Goal: Go to known website: Access a specific website the user already knows

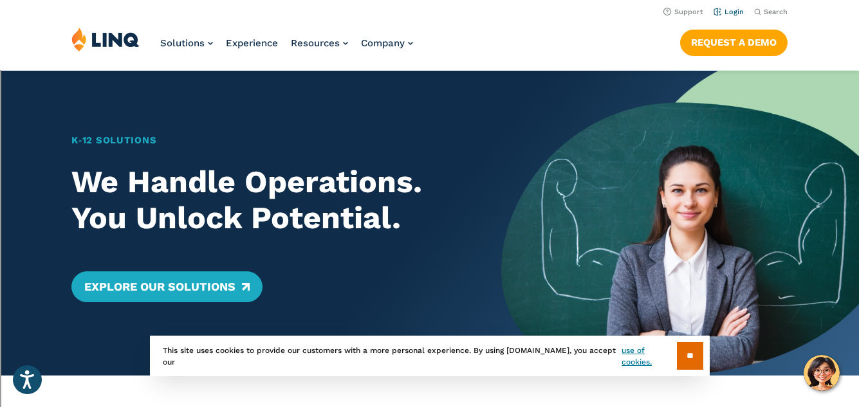
click at [734, 13] on link "Login" at bounding box center [729, 12] width 30 height 8
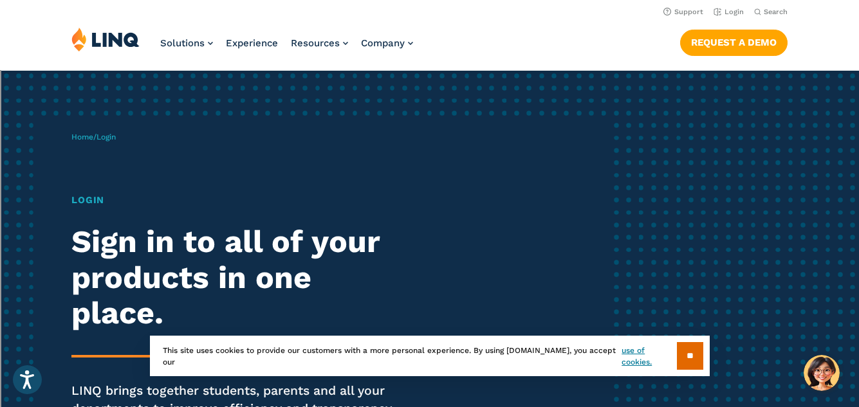
click at [77, 199] on h1 "Login" at bounding box center [236, 200] width 331 height 14
click at [734, 12] on link "Login" at bounding box center [729, 12] width 30 height 8
click at [111, 138] on span "Login" at bounding box center [106, 137] width 19 height 9
click at [689, 359] on input "**" at bounding box center [690, 356] width 26 height 28
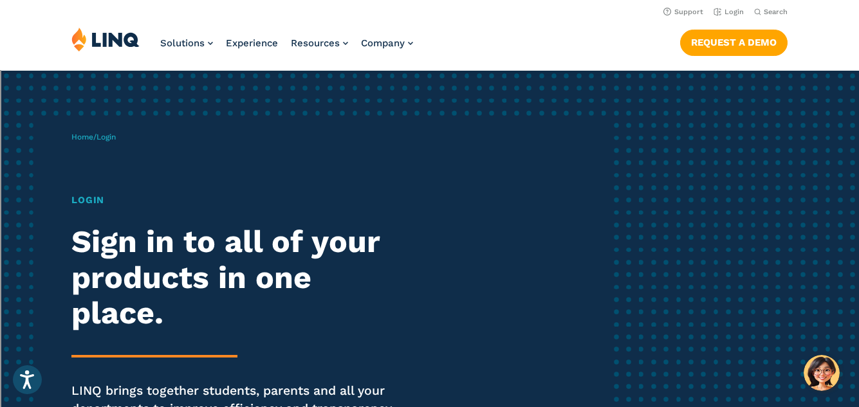
click at [85, 196] on h1 "Login" at bounding box center [236, 200] width 331 height 14
click at [80, 136] on link "Home" at bounding box center [82, 137] width 22 height 9
